Goal: Task Accomplishment & Management: Manage account settings

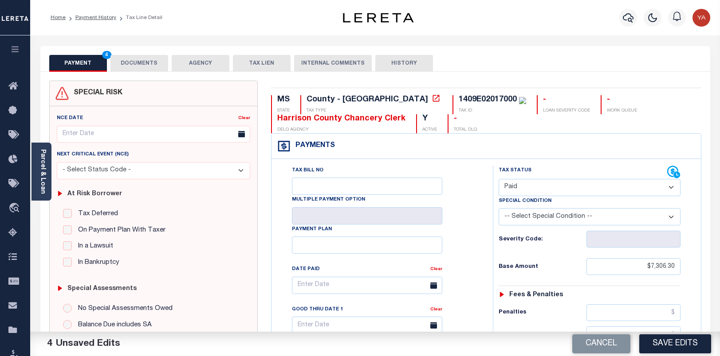
select select "PYD"
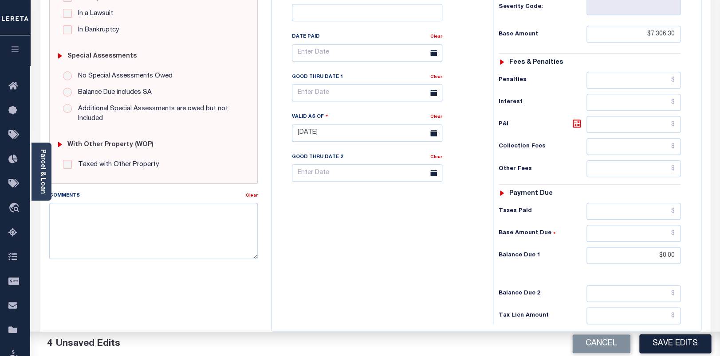
click at [680, 341] on button "Save Edits" at bounding box center [675, 344] width 72 height 19
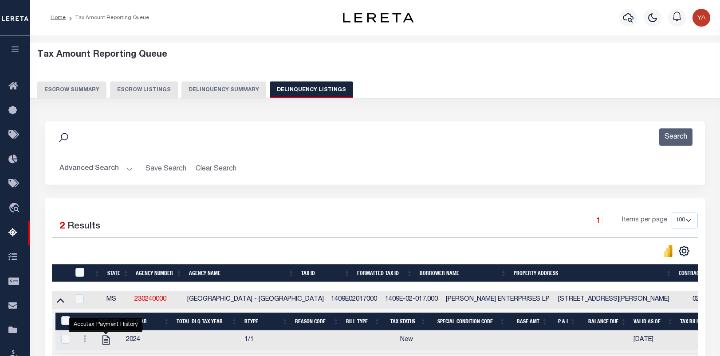
select select "100"
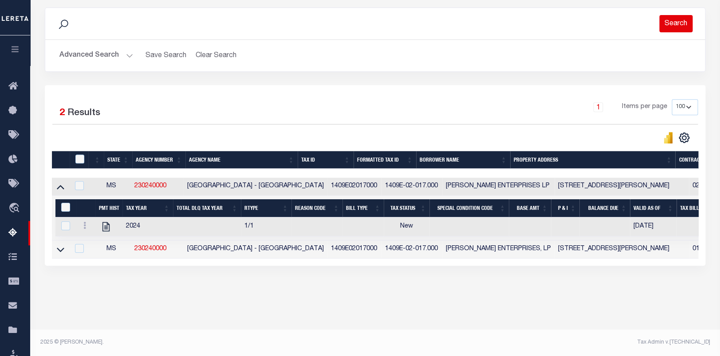
click at [674, 26] on button "Search" at bounding box center [675, 23] width 33 height 17
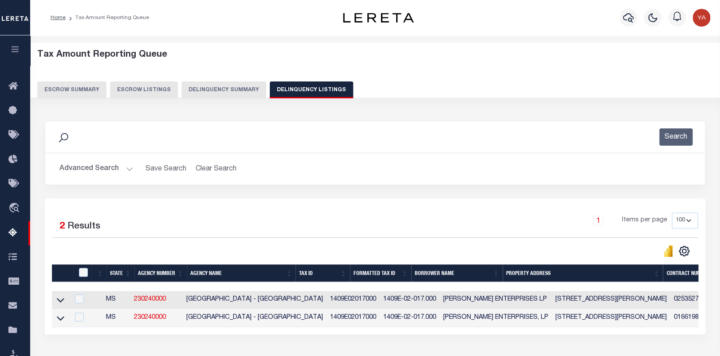
click at [704, 16] on img "button" at bounding box center [701, 18] width 18 height 18
click at [585, 121] on div "Search Advanced Search Save Search Clear Search tblassign_wrapper_dynamictable_…" at bounding box center [375, 236] width 672 height 249
click at [706, 12] on img "button" at bounding box center [701, 18] width 18 height 18
click at [665, 63] on span "Sign out" at bounding box center [665, 63] width 25 height 6
